Goal: Information Seeking & Learning: Learn about a topic

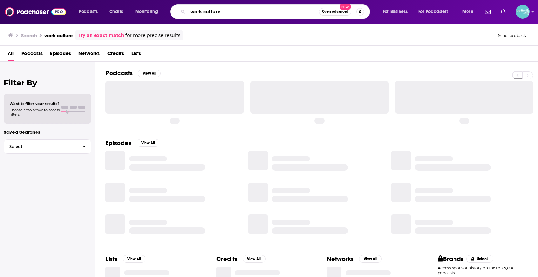
click at [285, 10] on input "work culture" at bounding box center [253, 12] width 131 height 10
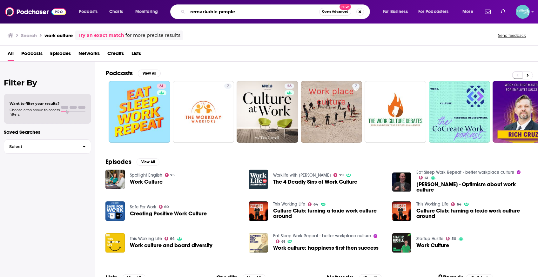
type input "remarkable people"
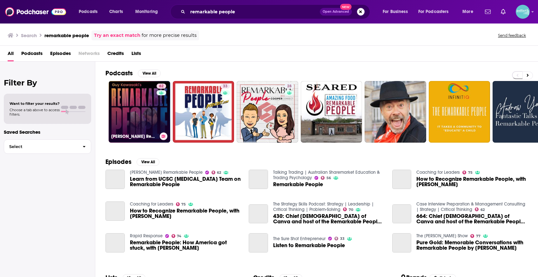
click at [145, 103] on link "62 [PERSON_NAME] Remarkable People" at bounding box center [140, 112] width 62 height 62
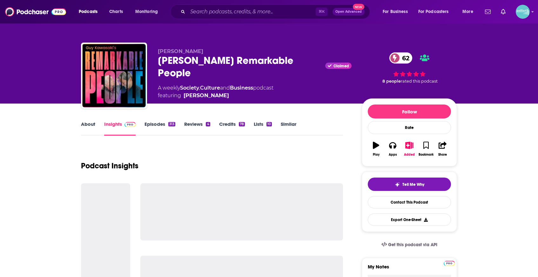
click at [238, 61] on div "[PERSON_NAME] Remarkable People Claimed 62" at bounding box center [255, 66] width 194 height 25
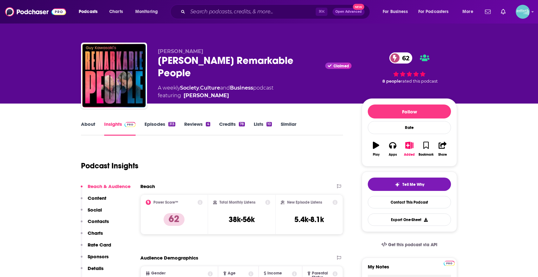
click at [238, 61] on div "[PERSON_NAME] Remarkable People Claimed 62" at bounding box center [255, 66] width 194 height 25
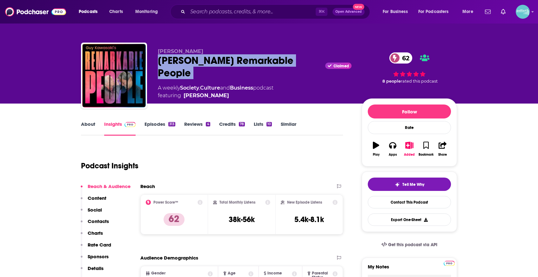
copy div "[PERSON_NAME] Remarkable People"
click at [86, 125] on link "About" at bounding box center [88, 128] width 14 height 15
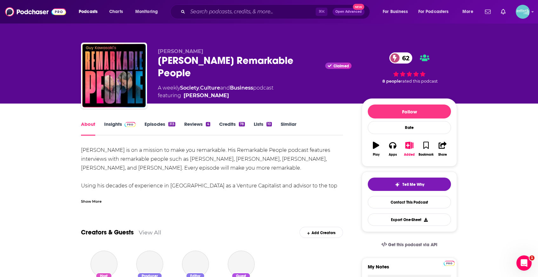
click at [103, 201] on div "Show More" at bounding box center [212, 198] width 262 height 11
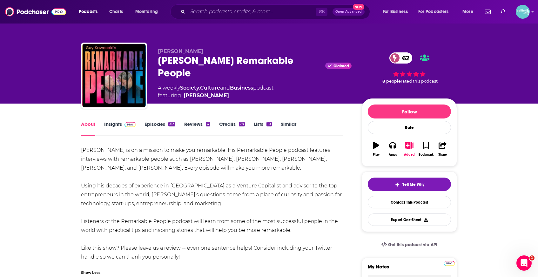
drag, startPoint x: 183, startPoint y: 257, endPoint x: 80, endPoint y: 151, distance: 147.0
copy div "[PERSON_NAME] is on a mission to make you remarkable. His Remarkable People pod…"
click at [106, 126] on link "Insights" at bounding box center [119, 128] width 31 height 15
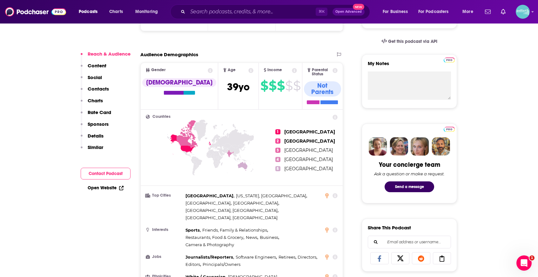
scroll to position [155, 0]
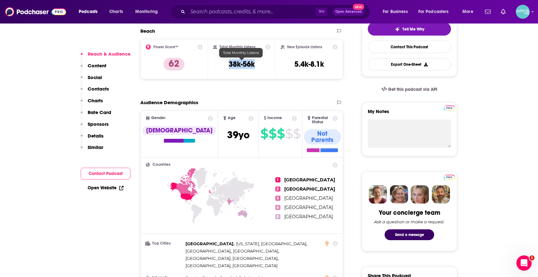
drag, startPoint x: 250, startPoint y: 66, endPoint x: 227, endPoint y: 67, distance: 22.6
click at [227, 67] on div "Total Monthly Listens 38k-56k" at bounding box center [241, 58] width 57 height 29
copy h3 "38k-56k"
